Goal: Find specific page/section: Find specific page/section

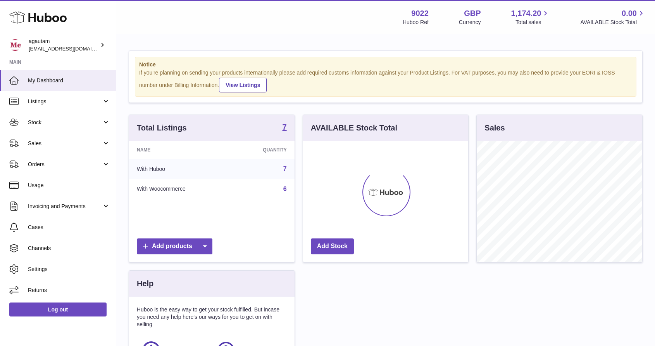
scroll to position [121, 166]
click at [45, 144] on span "Sales" at bounding box center [65, 143] width 74 height 7
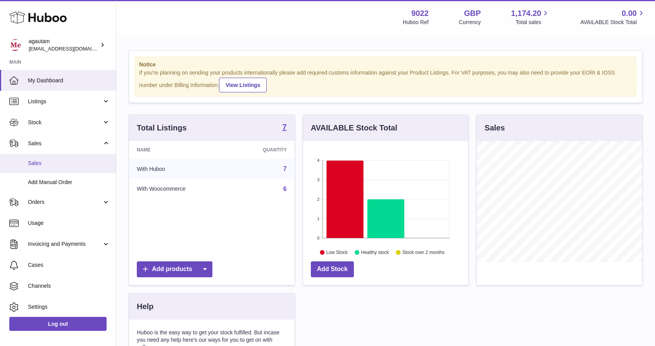
click at [36, 163] on span "Sales" at bounding box center [69, 162] width 82 height 7
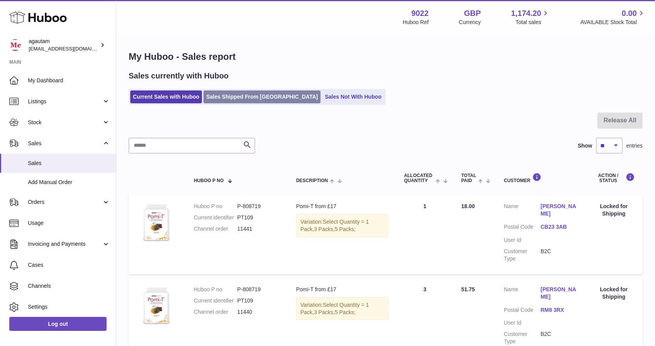
click at [251, 99] on link "Sales Shipped From Huboo" at bounding box center [262, 96] width 117 height 13
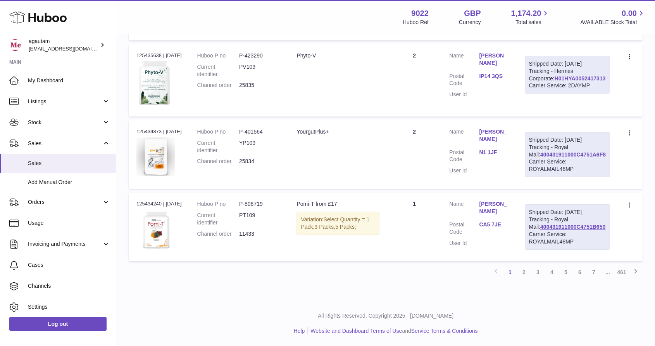
scroll to position [715, 0]
click at [498, 200] on link "[PERSON_NAME]" at bounding box center [494, 207] width 30 height 15
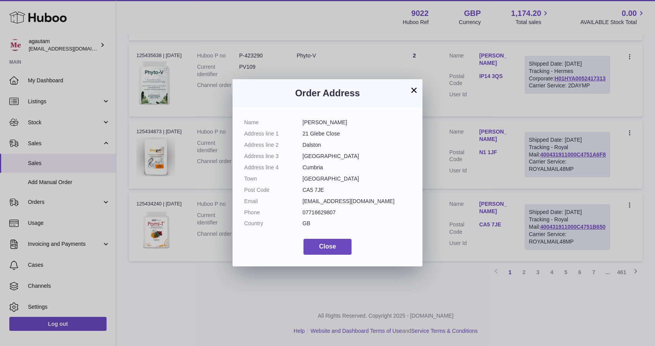
click at [413, 92] on button "×" at bounding box center [414, 89] width 9 height 9
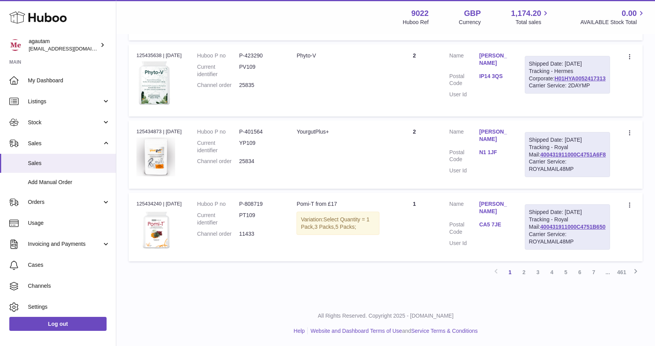
scroll to position [716, 0]
click at [42, 124] on span "Stock" at bounding box center [65, 122] width 74 height 7
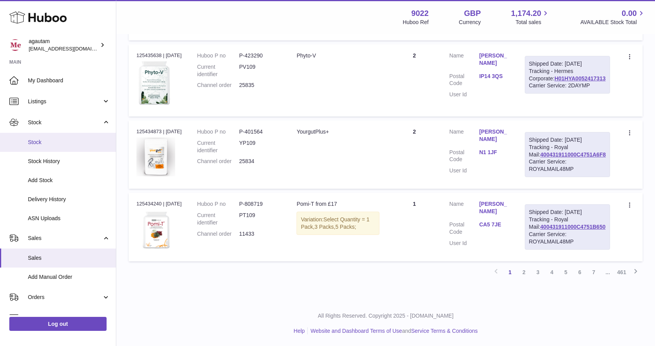
click at [41, 142] on span "Stock" at bounding box center [69, 141] width 82 height 7
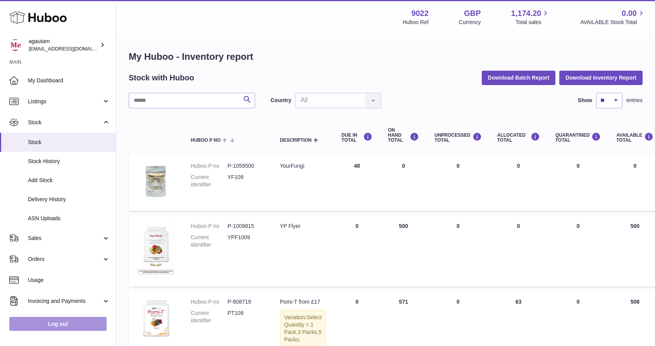
click at [69, 320] on link "Log out" at bounding box center [57, 323] width 97 height 14
